Goal: Information Seeking & Learning: Learn about a topic

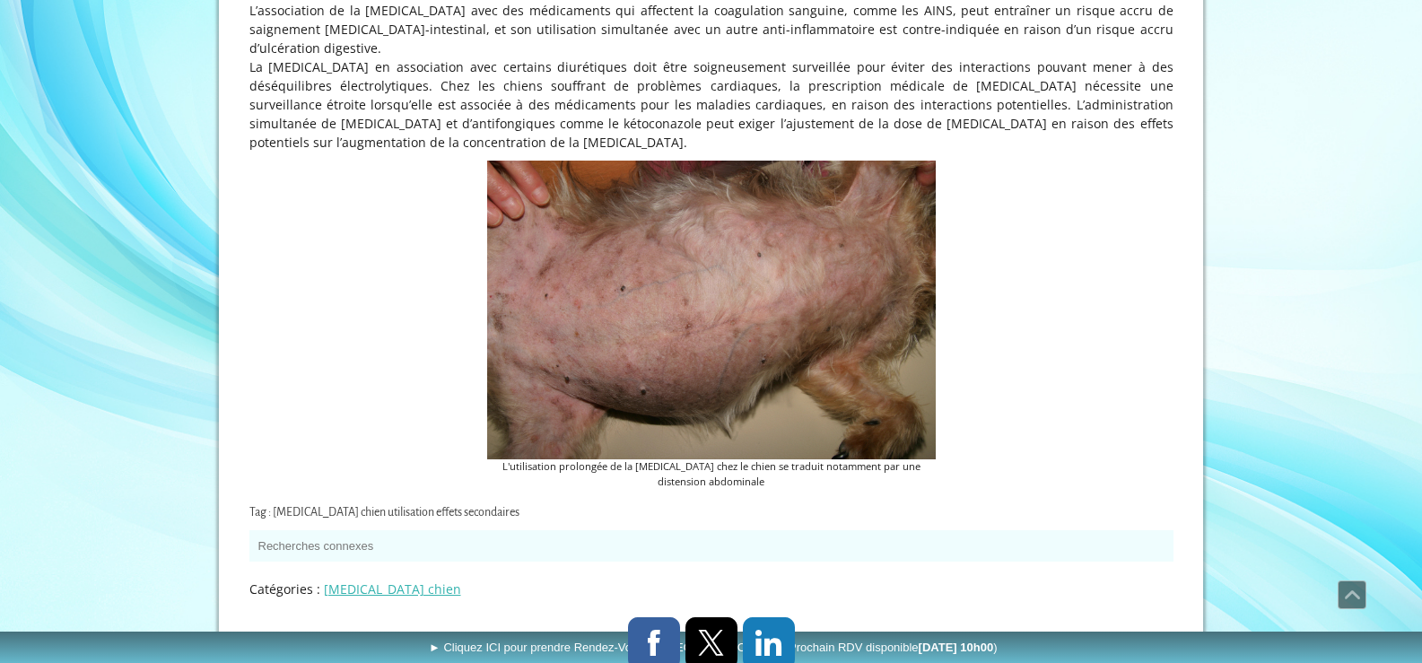
scroll to position [7272, 0]
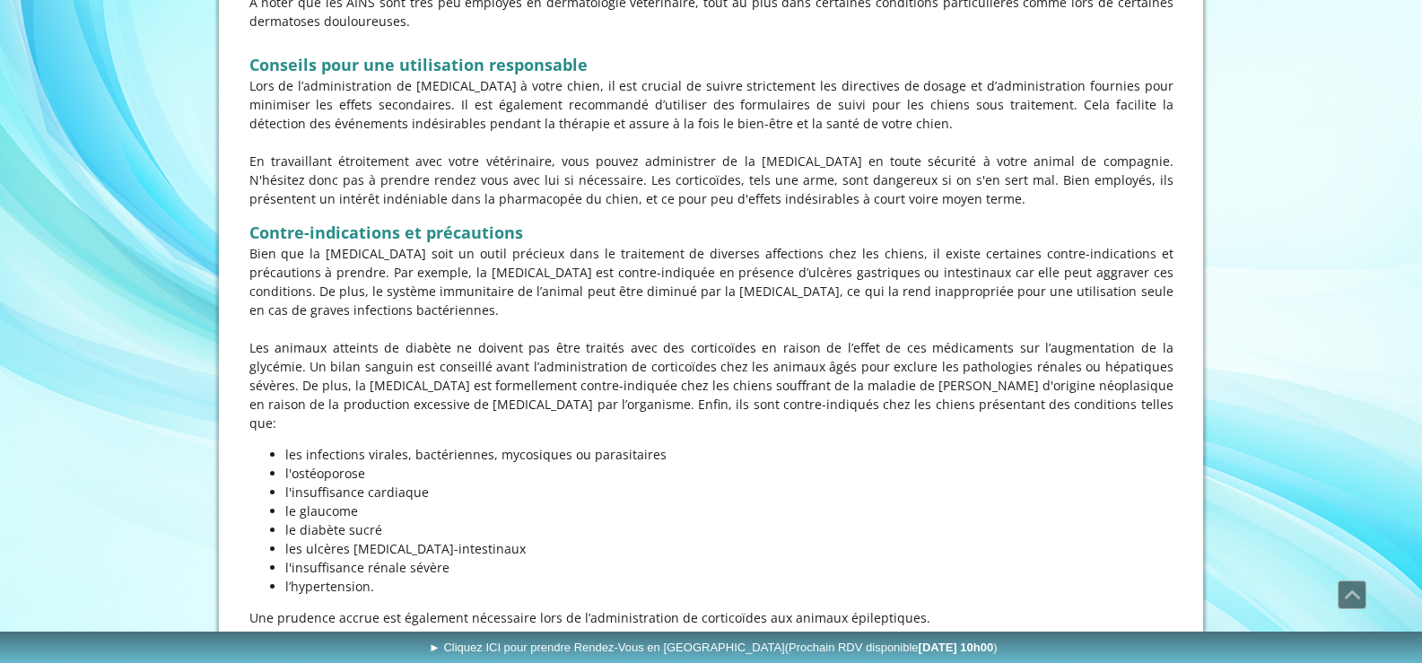
scroll to position [5609, 0]
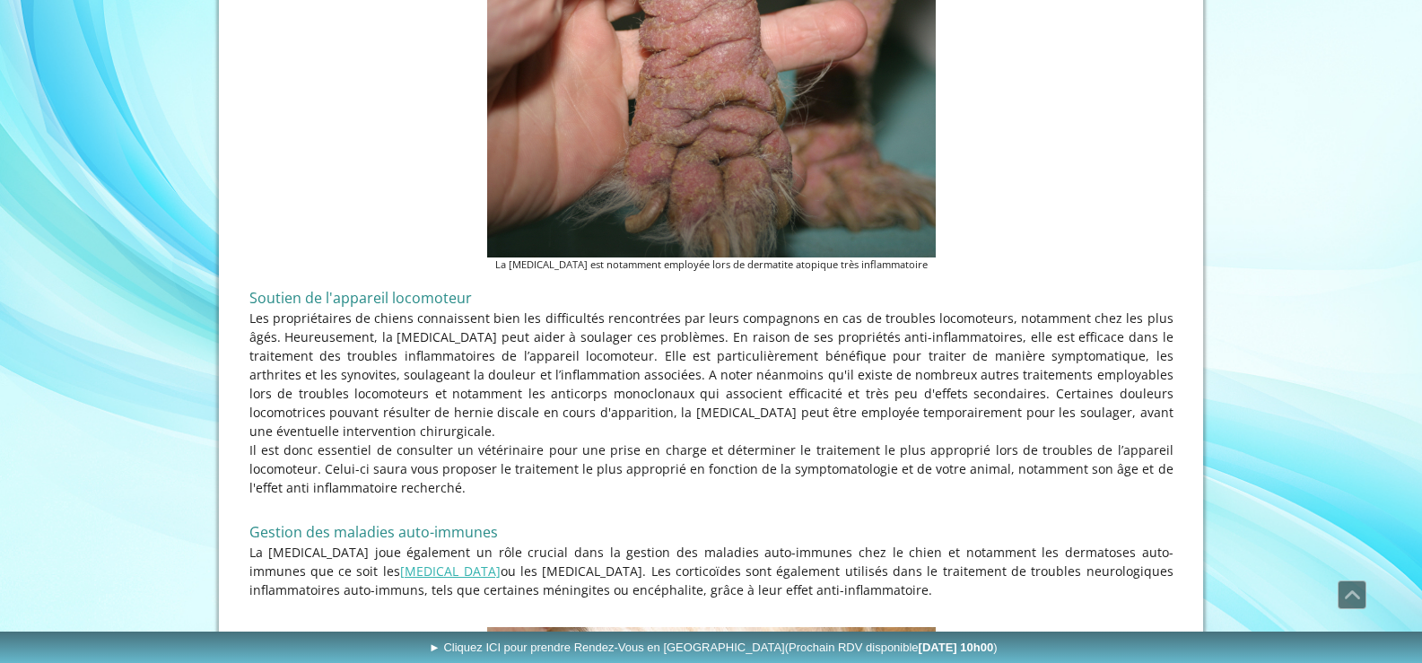
scroll to position [2423, 0]
